Goal: Transaction & Acquisition: Purchase product/service

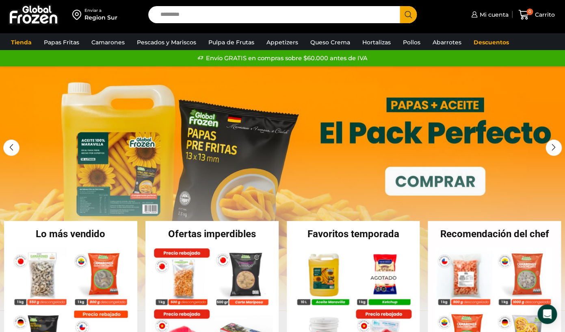
click at [289, 15] on input "Search input" at bounding box center [275, 14] width 239 height 17
type input "*******"
click at [400, 6] on button "Search" at bounding box center [408, 14] width 17 height 17
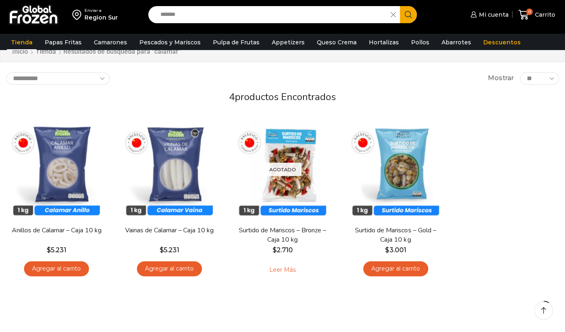
scroll to position [30, 0]
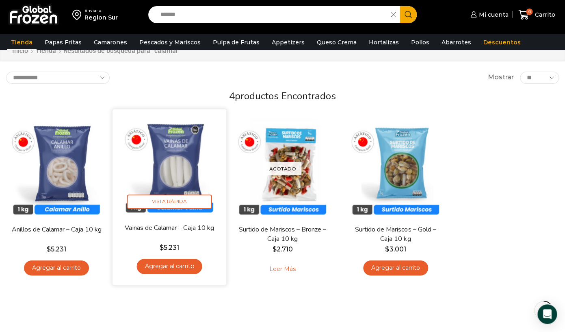
click at [167, 273] on link "Agregar al carrito" at bounding box center [169, 265] width 65 height 15
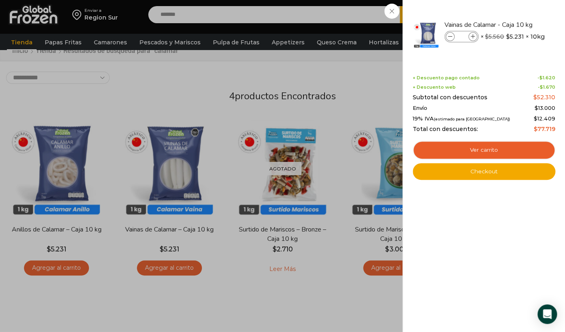
click at [516, 24] on div "1 Carrito 1 1 Shopping Cart *" at bounding box center [536, 14] width 41 height 19
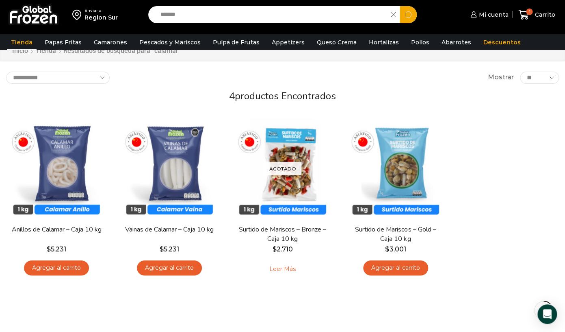
drag, startPoint x: 242, startPoint y: 20, endPoint x: 161, endPoint y: 16, distance: 81.3
click at [160, 16] on input "*******" at bounding box center [271, 14] width 230 height 17
type input "*******"
click at [400, 6] on button "Search" at bounding box center [408, 14] width 17 height 17
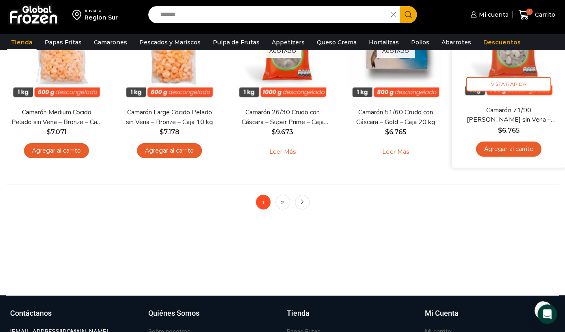
scroll to position [661, 0]
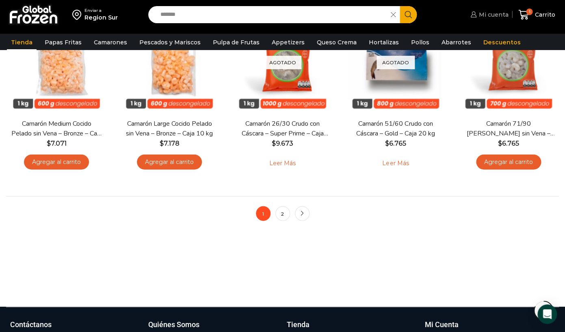
click at [486, 16] on span "Mi cuenta" at bounding box center [493, 15] width 32 height 8
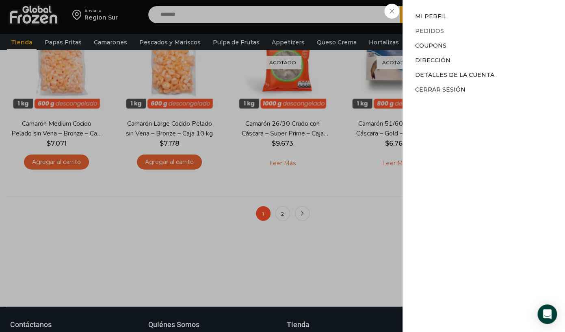
click at [436, 33] on link "Pedidos" at bounding box center [429, 30] width 29 height 7
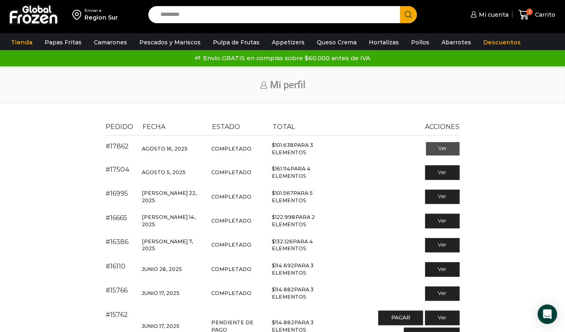
click at [444, 149] on link "Ver" at bounding box center [443, 149] width 34 height 14
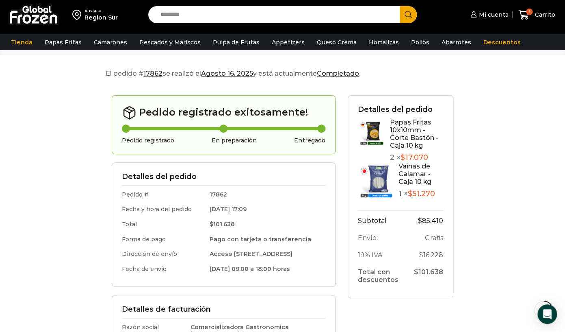
scroll to position [56, 0]
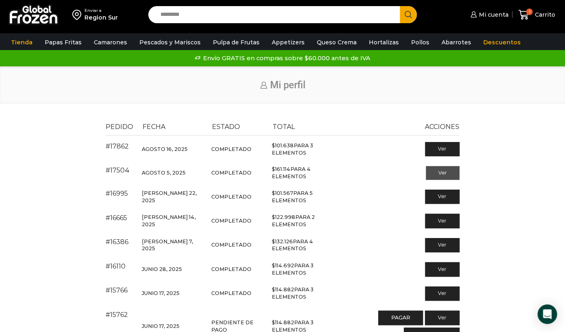
click at [450, 173] on link "Ver" at bounding box center [443, 173] width 34 height 14
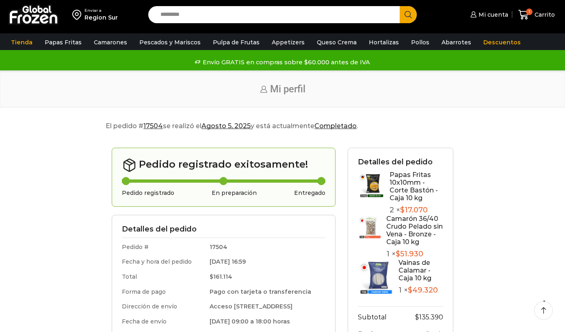
scroll to position [10, 0]
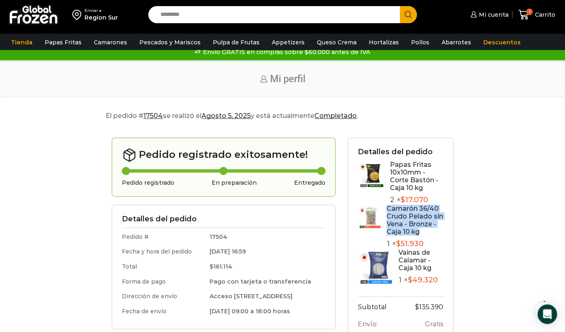
drag, startPoint x: 423, startPoint y: 228, endPoint x: 386, endPoint y: 205, distance: 43.6
click at [386, 205] on div "Camarón 36/40 Crudo Pelado sin Vena - Bronze - Caja 10 kg 1 × $ 51.930" at bounding box center [400, 226] width 85 height 44
click at [113, 96] on div "Inicio Mi perfil" at bounding box center [282, 79] width 565 height 38
click at [186, 18] on input "Search input" at bounding box center [275, 14] width 239 height 17
type input "*"
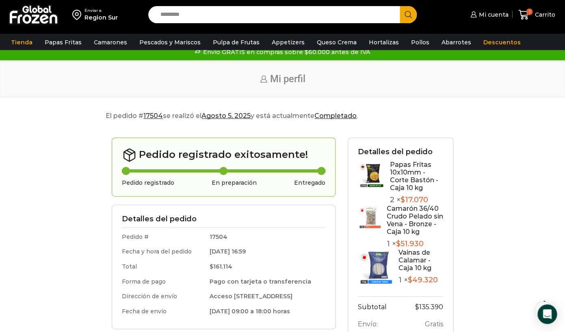
paste input "*"
type input "*"
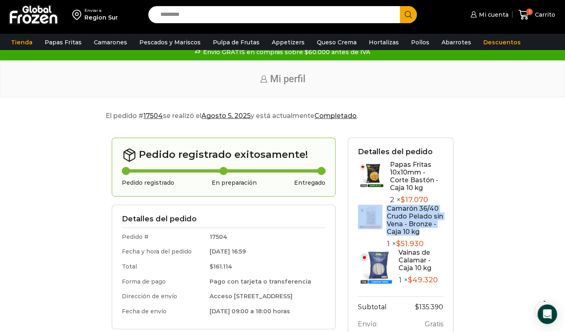
drag, startPoint x: 421, startPoint y: 226, endPoint x: 384, endPoint y: 204, distance: 42.6
click at [384, 204] on div "Camarón 36/40 Crudo Pelado sin Vena - Bronze - Caja 10 kg 1 × $ 51.930" at bounding box center [400, 226] width 85 height 44
copy div "Camarón 36/40 Crudo Pelado sin Vena - Bronze - Caja 10 kg"
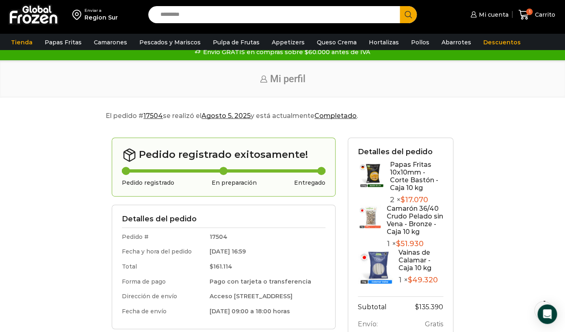
click at [295, 17] on input "Search input" at bounding box center [275, 14] width 239 height 17
paste input "**********"
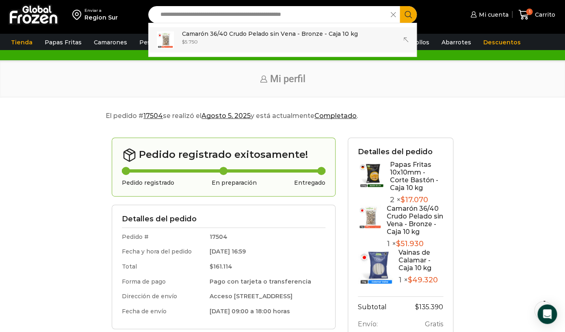
click at [246, 34] on p "Camarón 36/40 Crudo Pelado sin Vena - Bronze - Caja 10 kg" at bounding box center [270, 33] width 176 height 9
type input "**********"
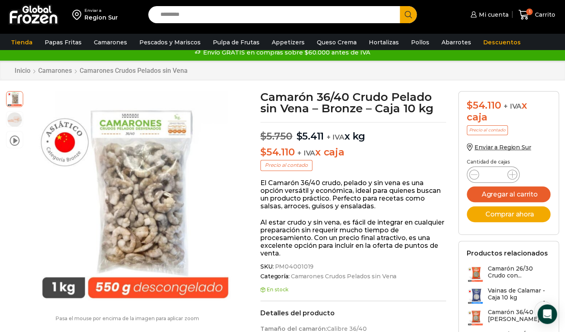
scroll to position [22, 0]
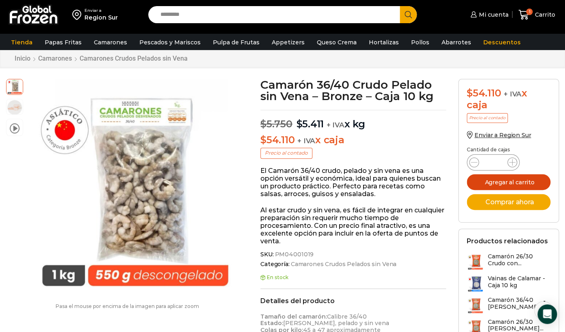
click at [522, 185] on button "Agregar al carrito" at bounding box center [509, 182] width 84 height 16
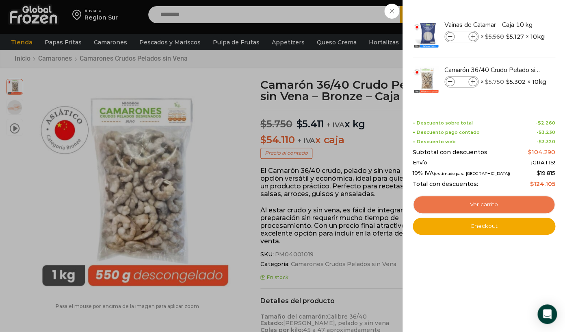
click at [487, 208] on link "Ver carrito" at bounding box center [484, 204] width 143 height 19
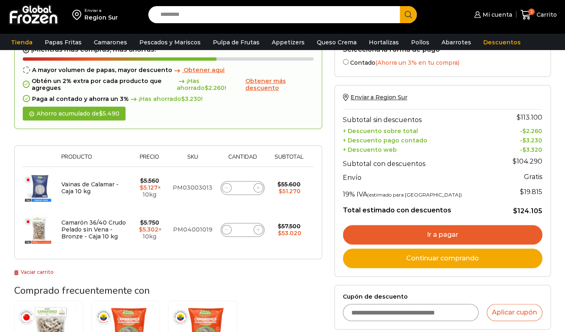
scroll to position [50, 0]
click at [444, 234] on link "Ir a pagar" at bounding box center [442, 235] width 199 height 20
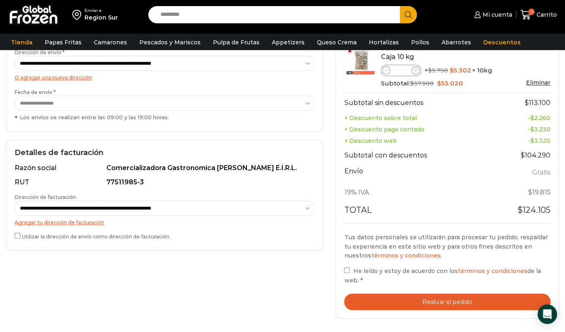
scroll to position [180, 0]
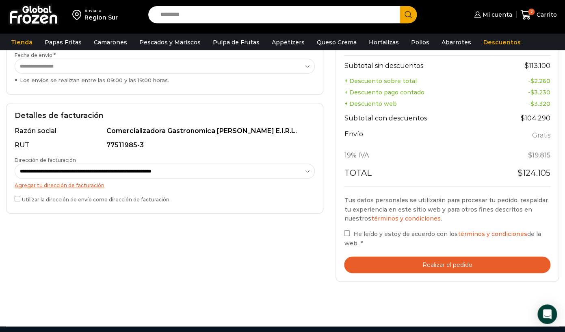
click at [391, 259] on button "Realizar el pedido" at bounding box center [447, 264] width 206 height 17
